Goal: Check status: Check status

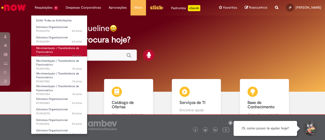
click at [57, 50] on link "Movimentação / Transferência de Funcionários 7d atrás 7 dias atrás R13557058" at bounding box center [59, 50] width 56 height 11
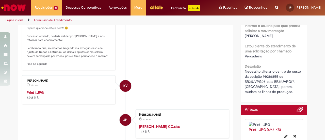
scroll to position [151, 0]
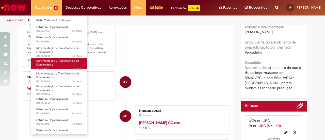
click at [49, 64] on span "Movimentação / Transferência de Funcionários" at bounding box center [57, 63] width 43 height 8
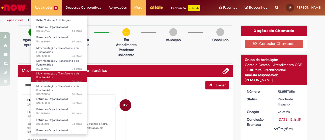
click at [55, 78] on link "Movimentação / Transferência de Funcionários 7d atrás 7 dias atrás R13557055" at bounding box center [59, 76] width 56 height 11
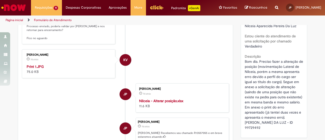
scroll to position [159, 0]
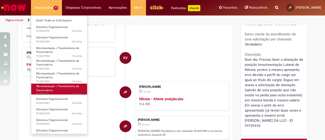
click at [58, 88] on link "Movimentação / Transferência de Funcionários 7d atrás 7 dias atrás R13557054" at bounding box center [59, 88] width 56 height 11
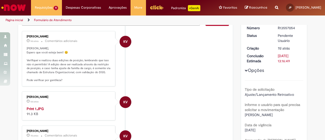
scroll to position [57, 0]
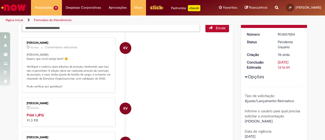
click at [58, 65] on p "[PERSON_NAME], Espero que você esteja bem!! 😊 Verifiquei e realizou duas ediçõe…" at bounding box center [69, 71] width 84 height 36
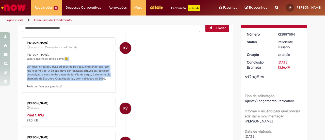
click at [58, 65] on p "[PERSON_NAME], Espero que você esteja bem!! 😊 Verifiquei e realizou duas ediçõe…" at bounding box center [69, 71] width 84 height 36
click at [53, 112] on img "Histórico de tíquete" at bounding box center [69, 112] width 84 height 0
click at [97, 70] on p "[PERSON_NAME], Espero que você esteja bem!! 😊 Verifiquei e realizou duas ediçõe…" at bounding box center [69, 71] width 84 height 36
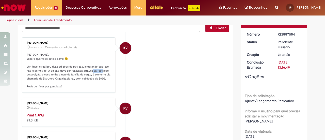
click at [97, 70] on p "[PERSON_NAME], Espero que você esteja bem!! 😊 Verifiquei e realizou duas ediçõe…" at bounding box center [69, 71] width 84 height 36
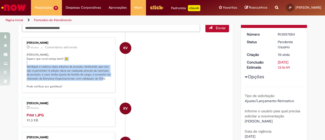
click at [97, 70] on p "[PERSON_NAME], Espero que você esteja bem!! 😊 Verifiquei e realizou duas ediçõe…" at bounding box center [69, 71] width 84 height 36
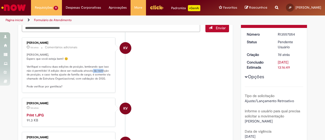
click at [97, 70] on p "[PERSON_NAME], Espero que você esteja bem!! 😊 Verifiquei e realizou duas ediçõe…" at bounding box center [69, 71] width 84 height 36
click at [60, 79] on p "[PERSON_NAME], Espero que você esteja bem!! 😊 Verifiquei e realizou duas ediçõe…" at bounding box center [69, 71] width 84 height 36
